Goal: Find specific page/section

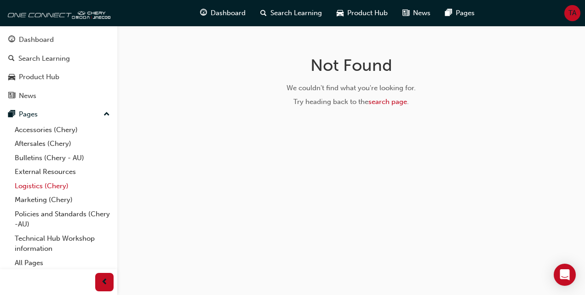
click at [26, 184] on link "Logistics (Chery)" at bounding box center [62, 186] width 103 height 14
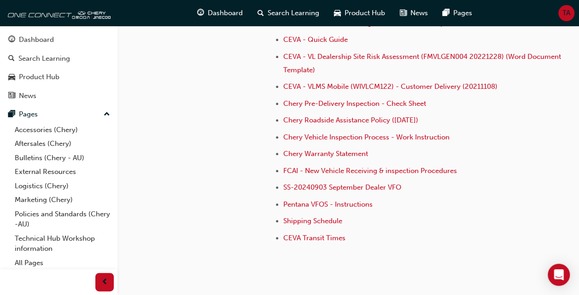
scroll to position [307, 0]
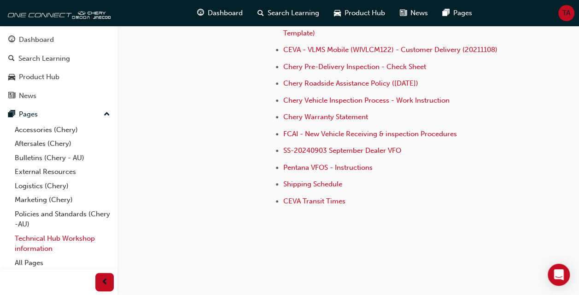
click at [41, 240] on link "Technical Hub Workshop information" at bounding box center [62, 244] width 103 height 24
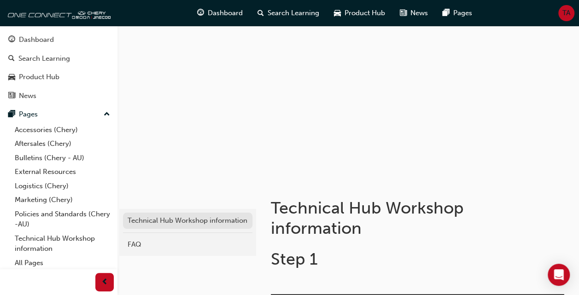
click at [181, 224] on div "Technical Hub Workshop information" at bounding box center [188, 220] width 120 height 11
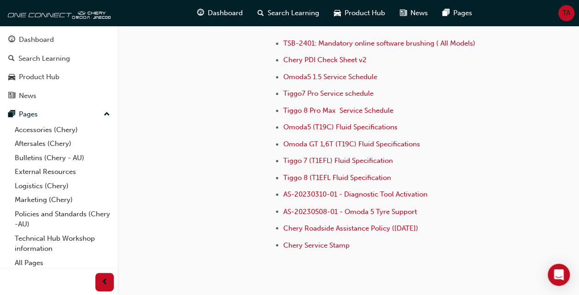
scroll to position [675, 0]
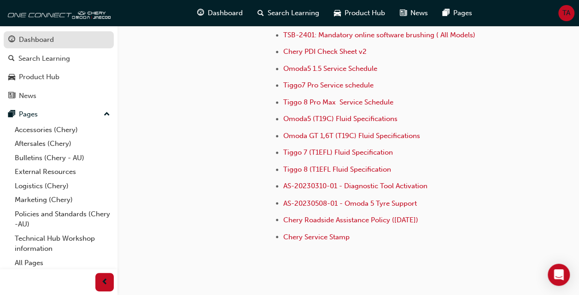
click at [37, 41] on div "Dashboard" at bounding box center [36, 40] width 35 height 11
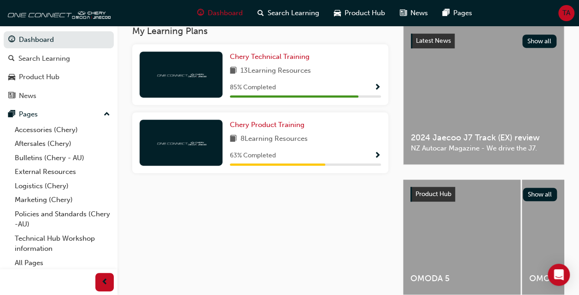
scroll to position [254, 0]
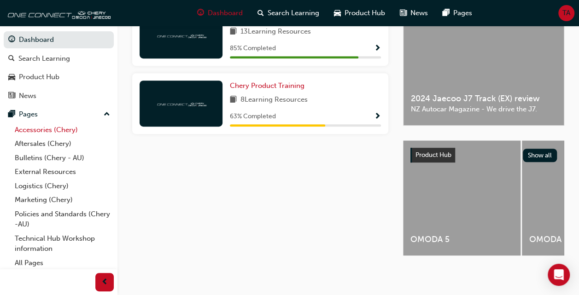
click at [34, 129] on link "Accessories (Chery)" at bounding box center [62, 130] width 103 height 14
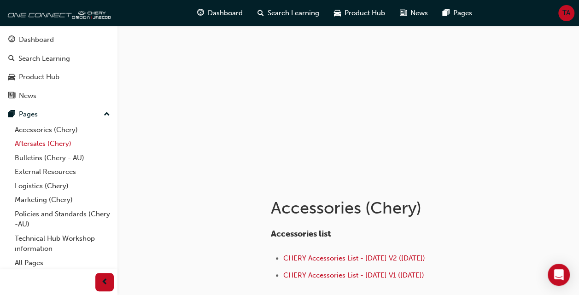
click at [29, 142] on link "Aftersales (Chery)" at bounding box center [62, 144] width 103 height 14
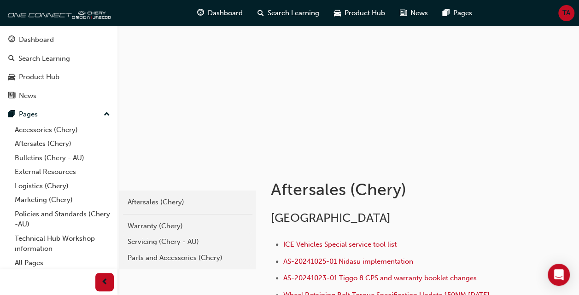
scroll to position [80, 0]
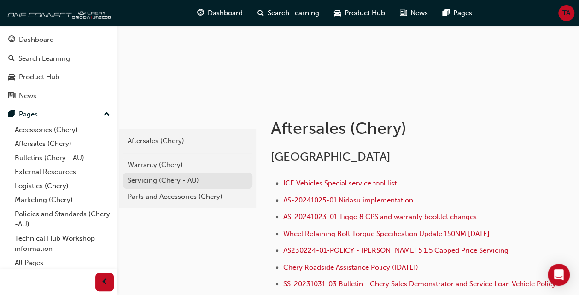
click at [147, 179] on div "Servicing (Chery - AU)" at bounding box center [188, 180] width 120 height 11
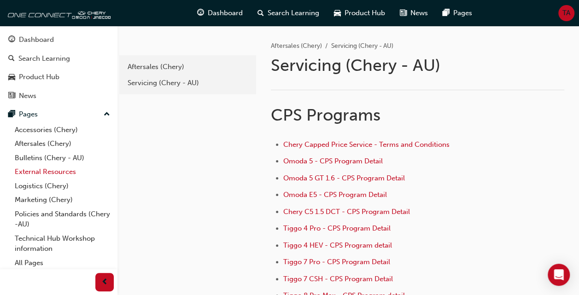
click at [28, 165] on link "External Resources" at bounding box center [62, 172] width 103 height 14
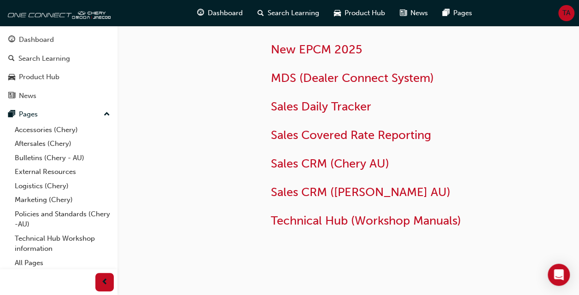
scroll to position [90, 0]
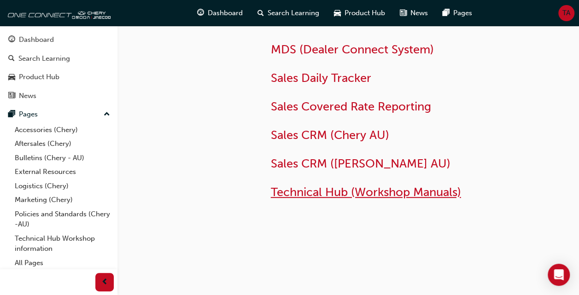
click at [322, 191] on span "Technical Hub (Workshop Manuals)" at bounding box center [366, 192] width 190 height 14
